Goal: Book appointment/travel/reservation

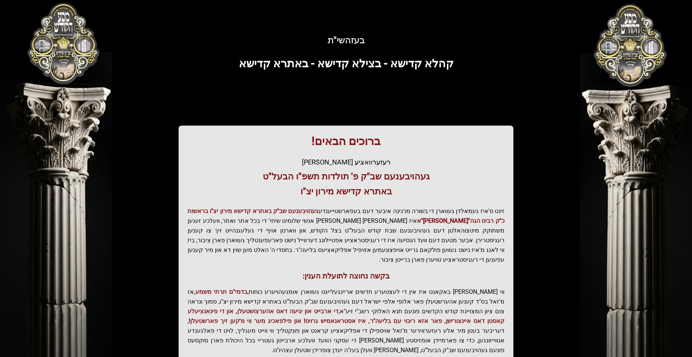
scroll to position [76, 0]
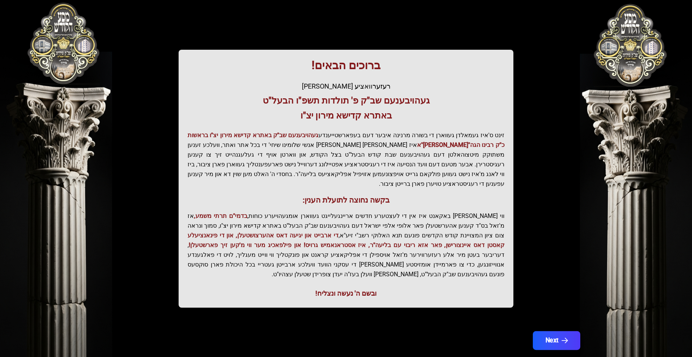
click at [563, 337] on icon "button" at bounding box center [565, 340] width 6 height 6
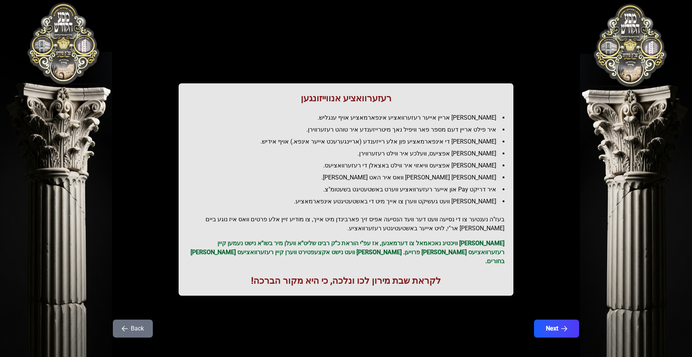
click at [563, 325] on icon "button" at bounding box center [564, 328] width 6 height 6
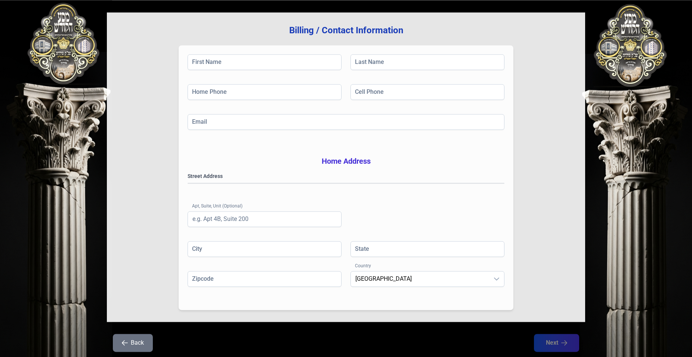
scroll to position [0, 0]
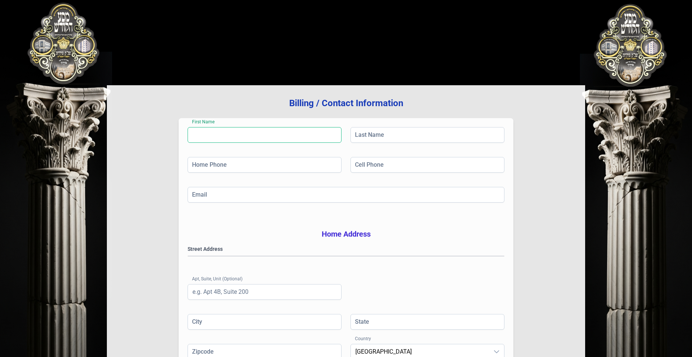
click at [246, 138] on input "First Name" at bounding box center [265, 135] width 154 height 16
type input "Avrumi"
click at [364, 127] on input "Last Name" at bounding box center [427, 135] width 154 height 16
type input "[PERSON_NAME]"
click at [272, 167] on input "Home Phone" at bounding box center [265, 165] width 154 height 16
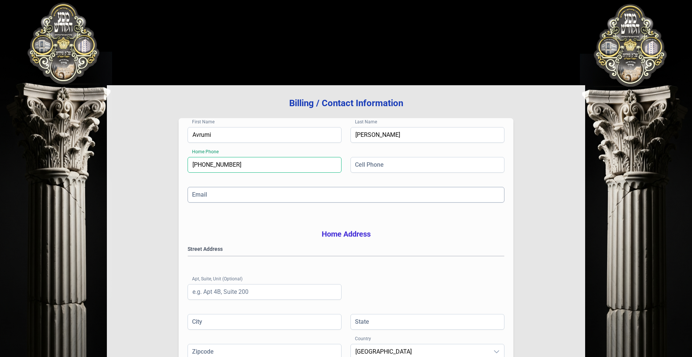
type input "[PHONE_NUMBER]"
click at [302, 193] on input "Email" at bounding box center [346, 195] width 317 height 16
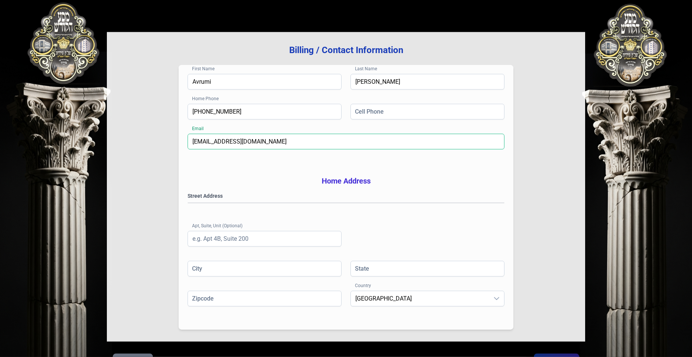
scroll to position [76, 0]
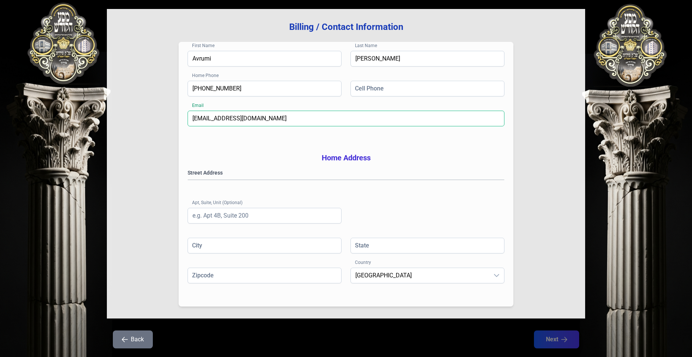
type input "[EMAIL_ADDRESS][DOMAIN_NAME]"
click at [188, 180] on gmp-place-autocomplete at bounding box center [188, 180] width 0 height 0
type input "[GEOGRAPHIC_DATA]"
type input "NY"
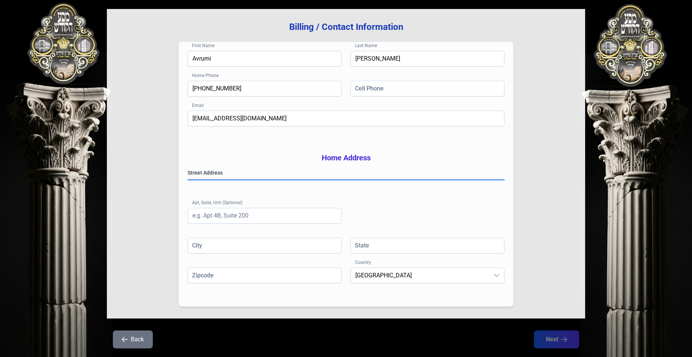
type input "112192331"
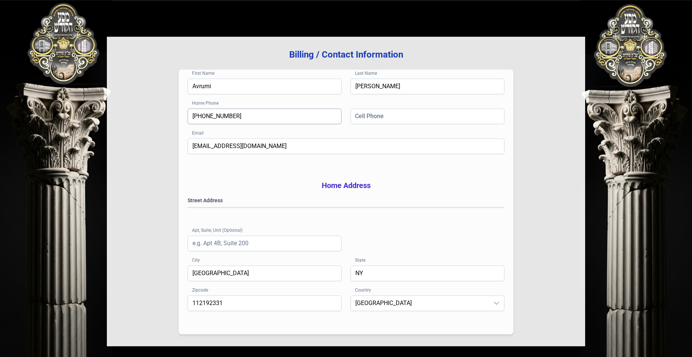
scroll to position [30, 0]
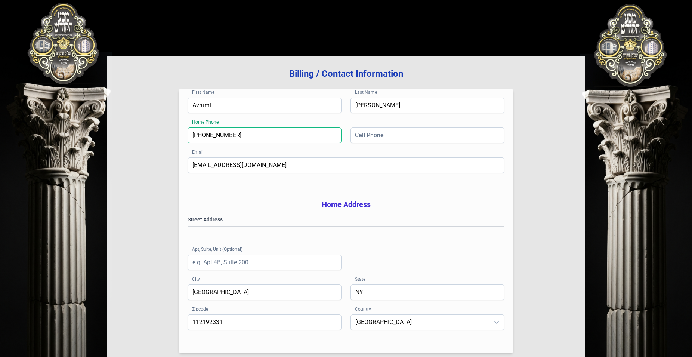
drag, startPoint x: 293, startPoint y: 140, endPoint x: 44, endPoint y: 131, distance: 249.4
click at [188, 131] on input "[PHONE_NUMBER]" at bounding box center [265, 135] width 154 height 16
click at [377, 136] on input "Cell Phone" at bounding box center [427, 135] width 154 height 16
paste input "[PHONE_NUMBER]"
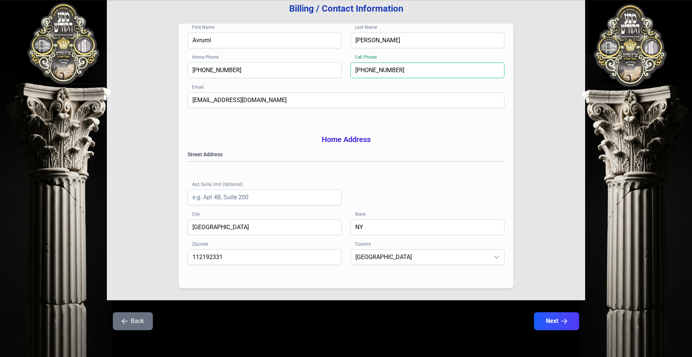
scroll to position [106, 0]
type input "[PHONE_NUMBER]"
click at [544, 316] on button "Next" at bounding box center [556, 321] width 47 height 19
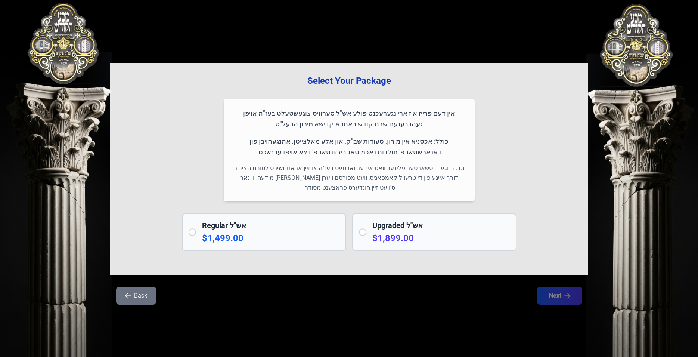
click at [191, 230] on input "radio" at bounding box center [192, 231] width 7 height 7
radio input "true"
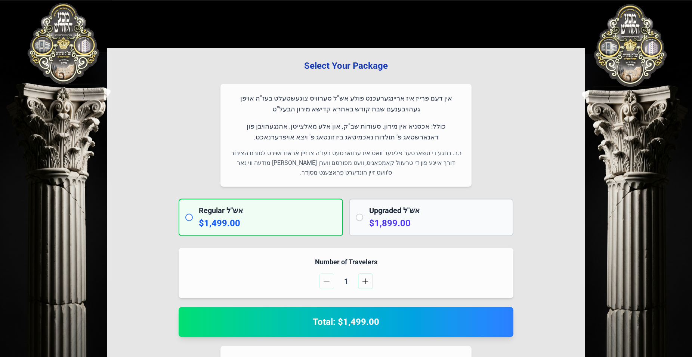
scroll to position [38, 0]
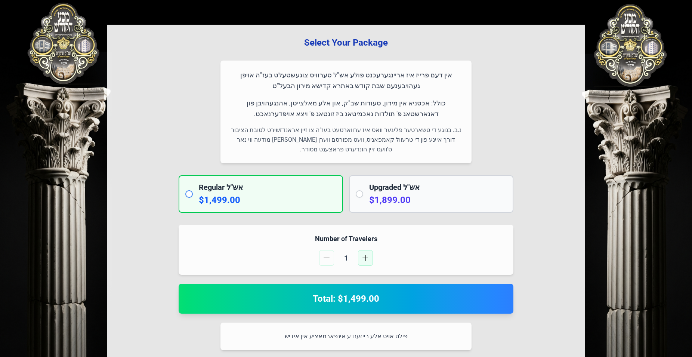
click at [367, 260] on span "button" at bounding box center [365, 258] width 6 height 6
click at [366, 261] on button "button" at bounding box center [365, 258] width 15 height 16
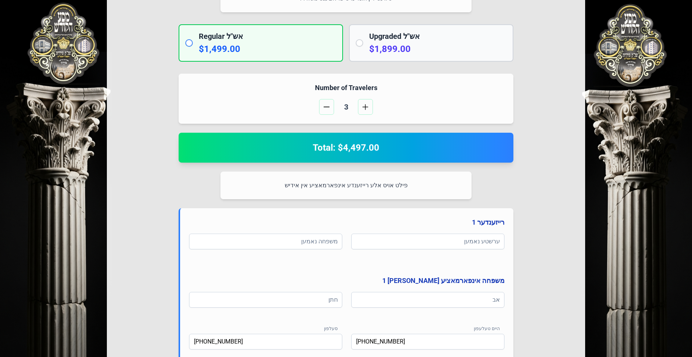
scroll to position [0, 0]
